Goal: Task Accomplishment & Management: Use online tool/utility

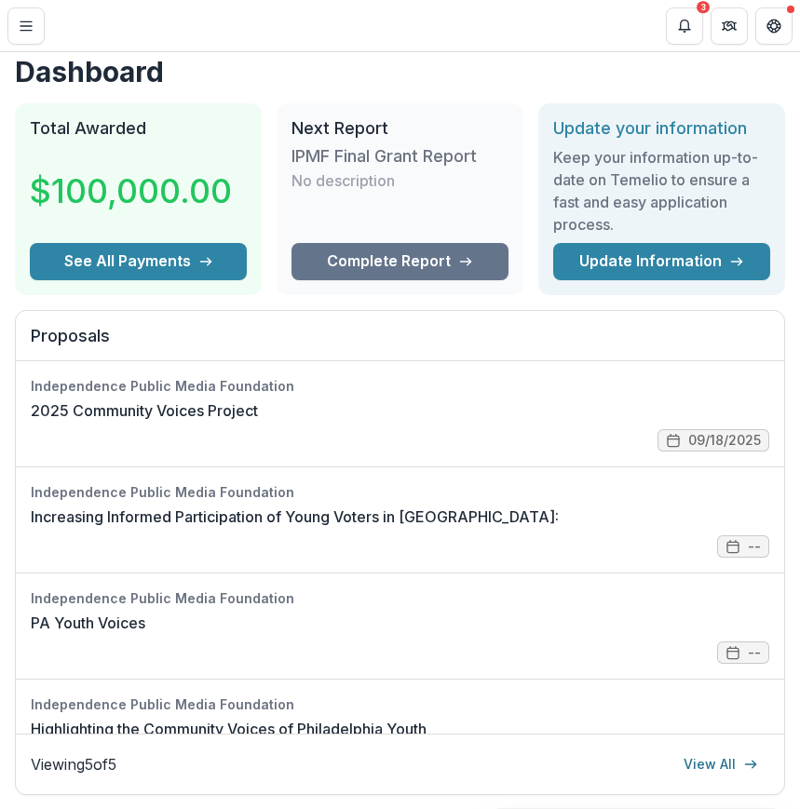
scroll to position [8, 0]
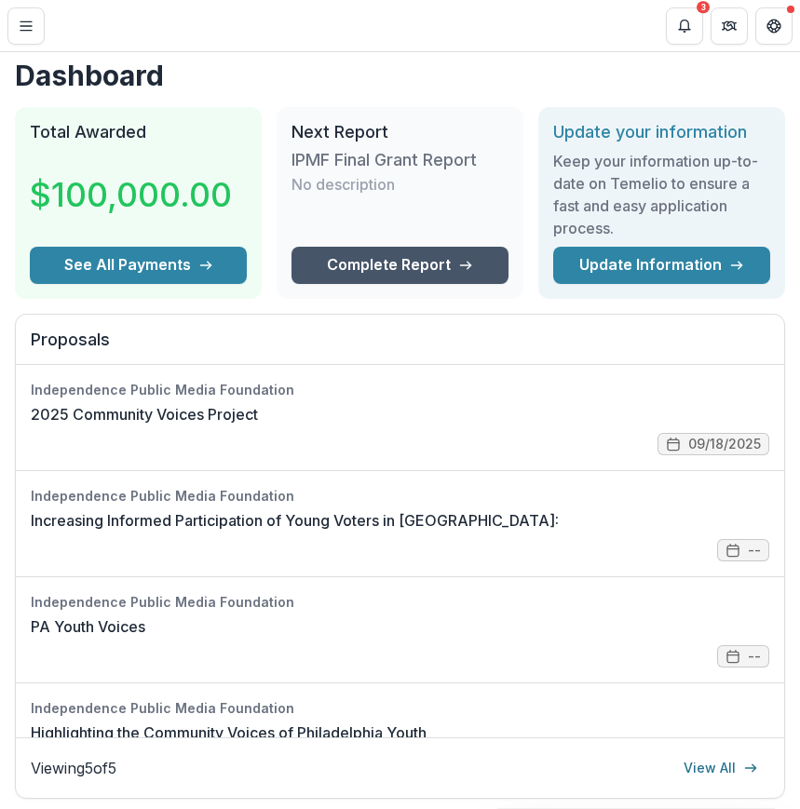
click at [408, 262] on link "Complete Report" at bounding box center [400, 265] width 217 height 37
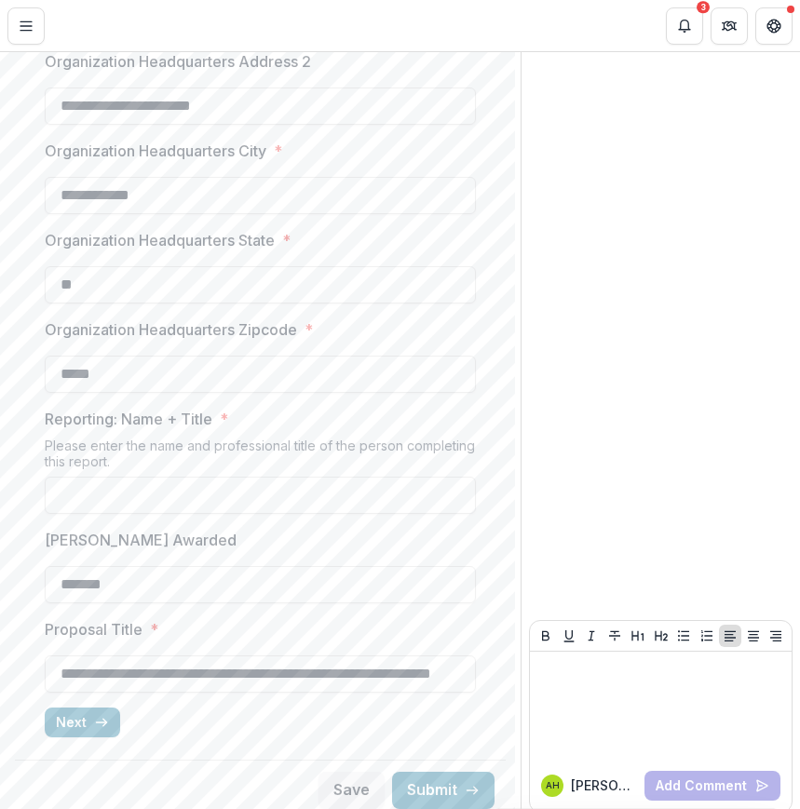
scroll to position [472, 0]
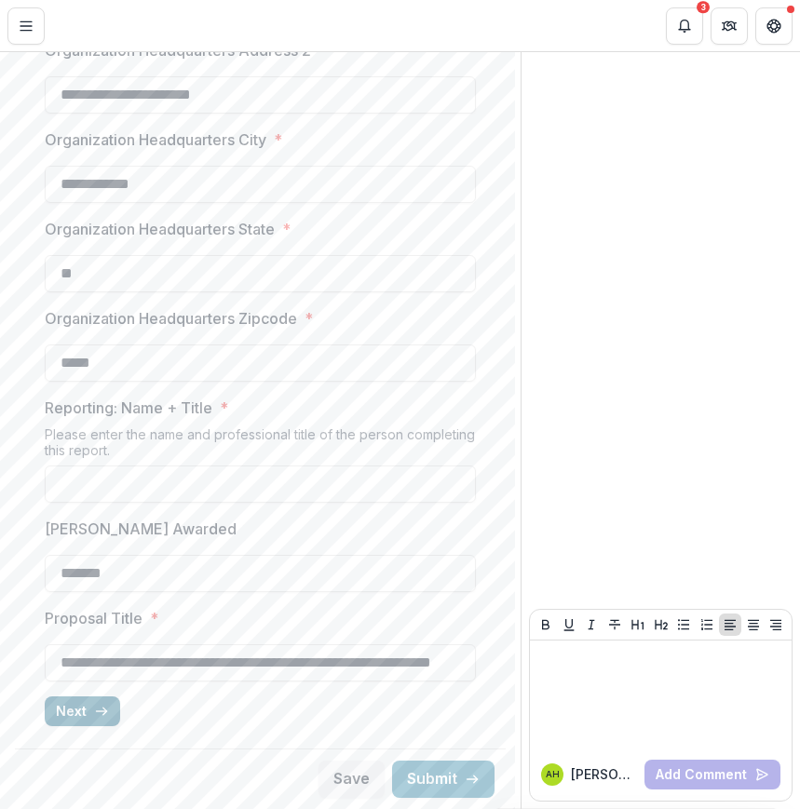
click at [101, 718] on icon "button" at bounding box center [101, 711] width 15 height 15
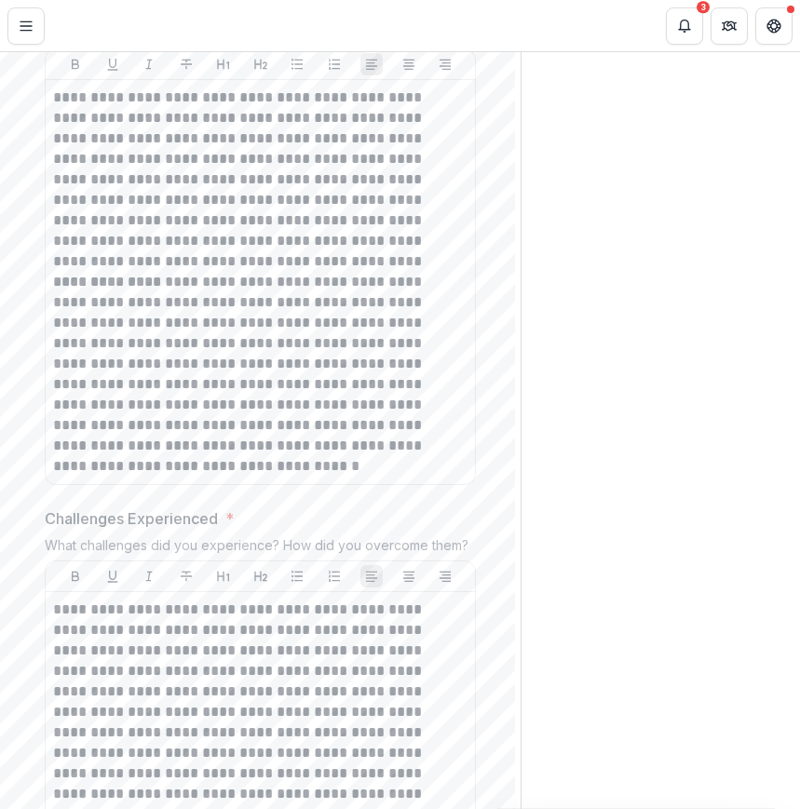
scroll to position [0, 0]
